Goal: Information Seeking & Learning: Learn about a topic

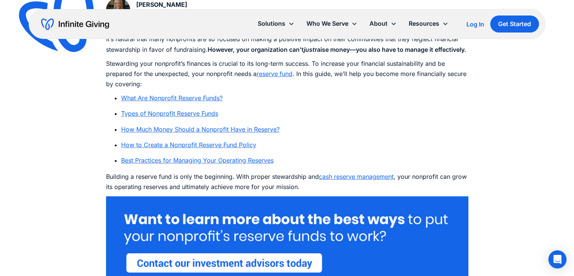
scroll to position [423, 0]
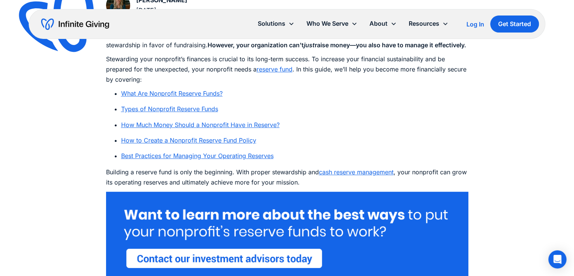
click at [274, 73] on link "reserve fund" at bounding box center [275, 69] width 36 height 8
click at [141, 97] on link "What Are Nonprofit Reserve Funds?" at bounding box center [172, 93] width 102 height 8
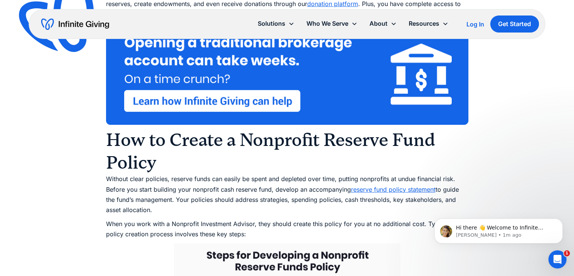
scroll to position [3149, 0]
